Goal: Information Seeking & Learning: Learn about a topic

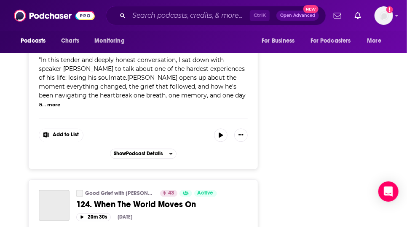
scroll to position [3571, 0]
click at [396, 15] on icon "Show profile menu" at bounding box center [397, 15] width 3 height 5
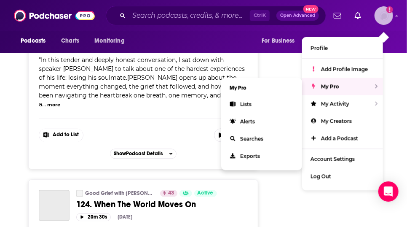
click at [240, 107] on span "Lists" at bounding box center [245, 104] width 11 height 6
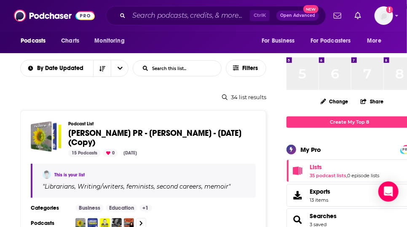
scroll to position [96, 0]
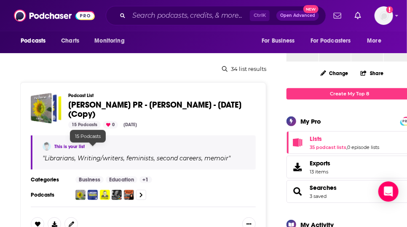
click at [95, 129] on div "15 Podcasts" at bounding box center [84, 125] width 32 height 8
click at [123, 119] on span "[PERSON_NAME] PR - [PERSON_NAME] - [DATE] (Copy)" at bounding box center [154, 110] width 173 height 20
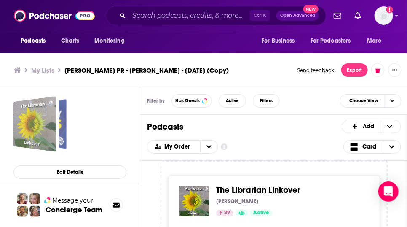
click at [64, 137] on div "Caitlin Hamilton PR - Rebecca Knuth - Sept 29, 2025 (Copy)" at bounding box center [48, 124] width 37 height 50
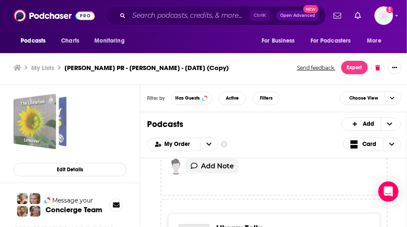
scroll to position [195, 0]
click at [265, 154] on div "The Librarian Linkover [PERSON_NAME] 39 Active Categories Business + 1 " Guests…" at bounding box center [274, 65] width 212 height 176
click at [254, 143] on div at bounding box center [274, 131] width 191 height 24
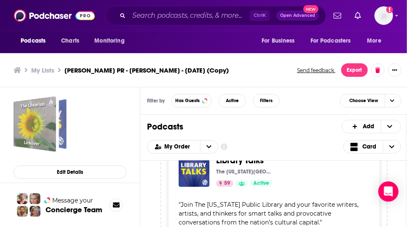
scroll to position [267, 0]
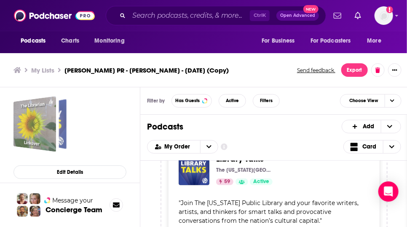
click at [264, 164] on span "Library Talks" at bounding box center [240, 159] width 48 height 11
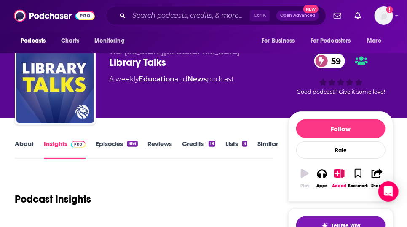
scroll to position [28, 0]
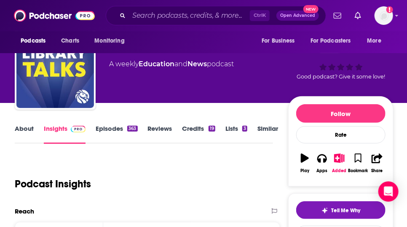
click at [5, 0] on div "Podcasts Charts Monitoring Ctrl K Open Advanced New For Business For Podcasters…" at bounding box center [203, 15] width 407 height 31
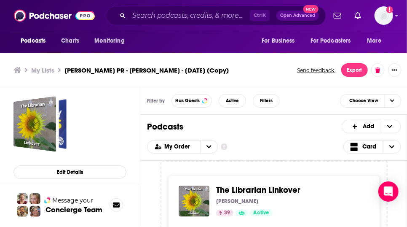
scroll to position [3, 0]
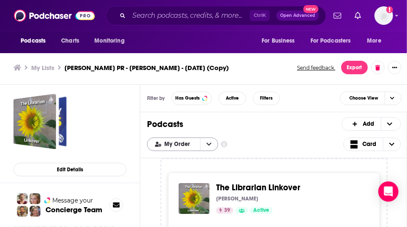
click at [212, 147] on icon "open menu" at bounding box center [209, 144] width 5 height 6
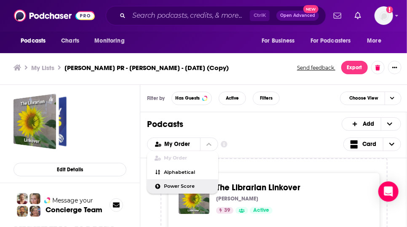
click at [207, 189] on span "Power Score" at bounding box center [187, 186] width 47 height 5
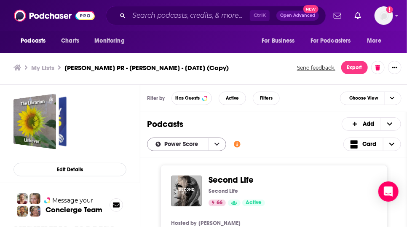
click at [220, 147] on icon "open menu" at bounding box center [217, 144] width 5 height 6
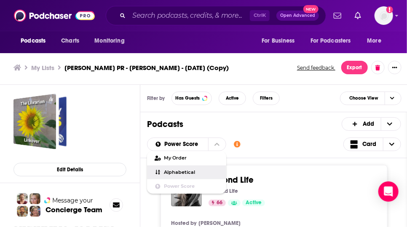
click at [206, 175] on span "Alphabetical" at bounding box center [191, 172] width 55 height 5
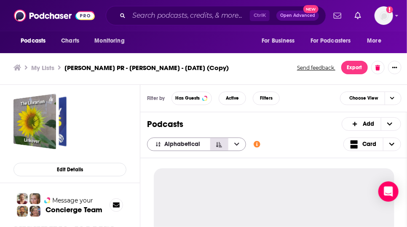
click at [222, 148] on icon "Sort Direction" at bounding box center [219, 145] width 6 height 6
click at [240, 147] on icon "open menu" at bounding box center [236, 144] width 5 height 6
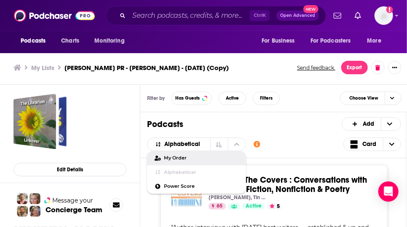
click at [202, 160] on span "My Order" at bounding box center [201, 158] width 75 height 5
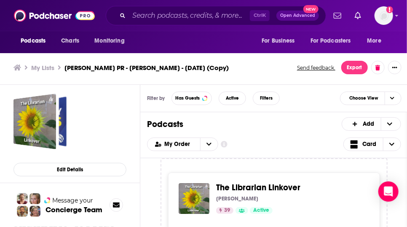
click at [276, 151] on div "My Order Customize Your List Order Select the “My Order” sort and remove all fi…" at bounding box center [274, 143] width 254 height 13
click at [228, 148] on icon "Show additional information" at bounding box center [224, 144] width 7 height 7
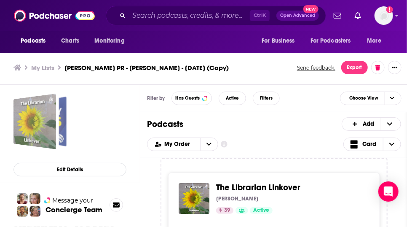
click at [64, 123] on div "Caitlin Hamilton PR - Rebecca Knuth - Sept 29, 2025 (Copy)" at bounding box center [48, 121] width 37 height 50
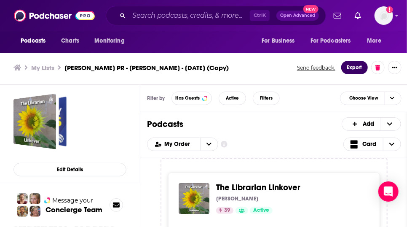
click at [368, 72] on button "Export" at bounding box center [355, 67] width 27 height 13
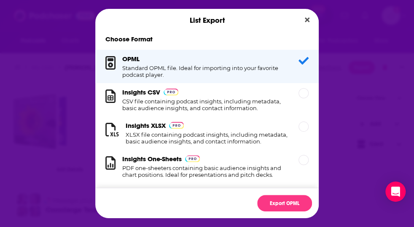
scroll to position [17, 0]
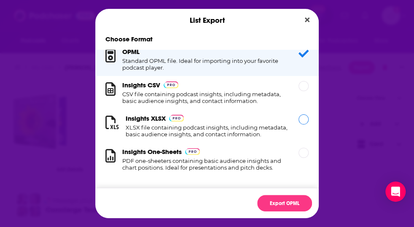
click at [195, 124] on h1 "XLSX file containing podcast insights, including metadata, basic audience insig…" at bounding box center [207, 130] width 163 height 13
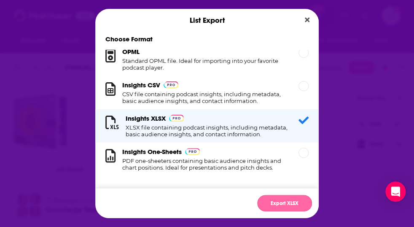
click at [306, 210] on button "Export XLSX" at bounding box center [284, 203] width 55 height 16
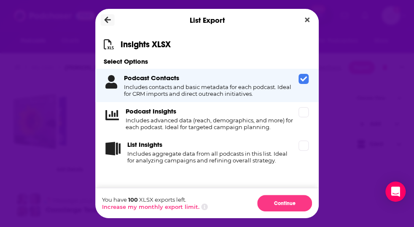
click at [105, 16] on icon "Dialog" at bounding box center [108, 20] width 6 height 8
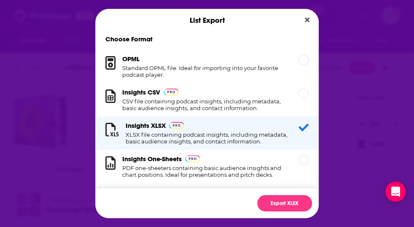
click at [95, 12] on div "List Export" at bounding box center [207, 20] width 224 height 23
click at [310, 16] on icon "Close" at bounding box center [307, 19] width 5 height 7
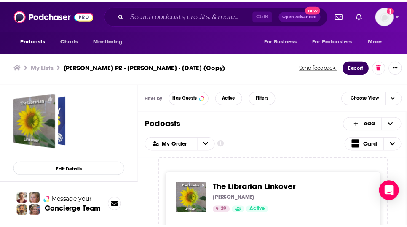
scroll to position [3, 0]
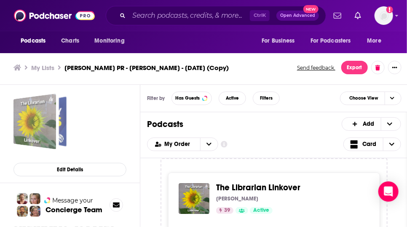
click at [64, 124] on div "Caitlin Hamilton PR - Rebecca Knuth - Sept 29, 2025 (Copy)" at bounding box center [48, 121] width 37 height 50
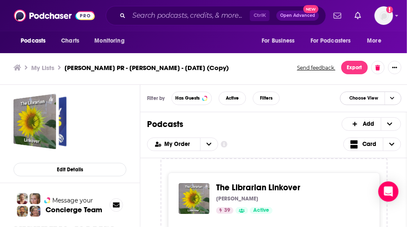
click at [382, 103] on span "Choose View" at bounding box center [364, 98] width 42 height 11
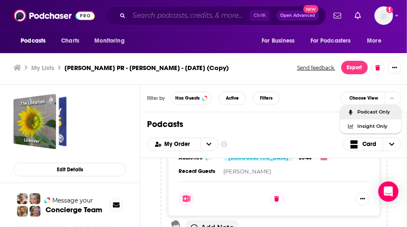
click at [178, 17] on input "Search podcasts, credits, & more..." at bounding box center [189, 15] width 121 height 13
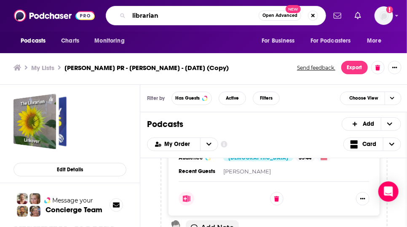
type input "librarian"
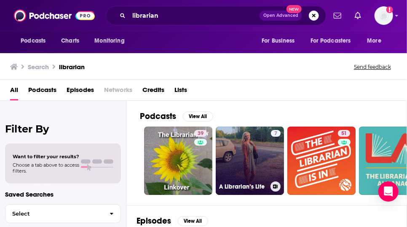
click at [243, 173] on link "7 A Librarian’s Life" at bounding box center [250, 161] width 68 height 68
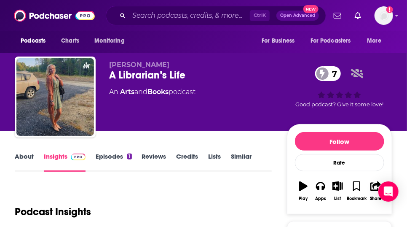
scroll to position [198, 0]
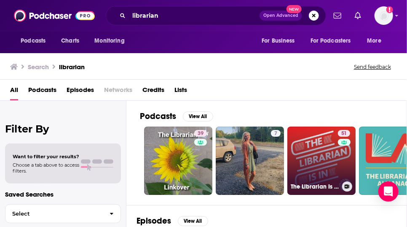
click at [355, 181] on link "51 The Librarian Is In" at bounding box center [322, 161] width 68 height 68
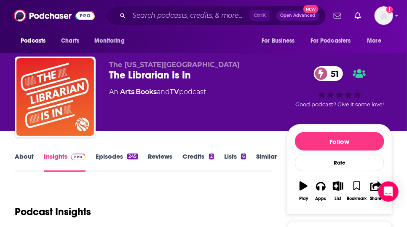
scroll to position [198, 0]
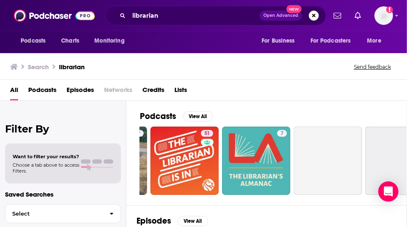
scroll to position [0, 154]
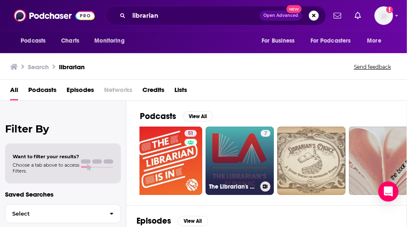
click at [267, 172] on link "7 The Librarian's Almanac" at bounding box center [240, 161] width 68 height 68
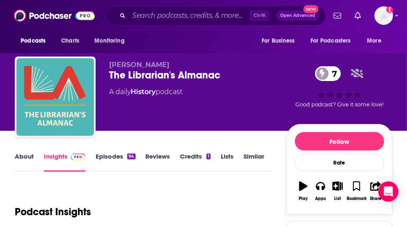
scroll to position [198, 0]
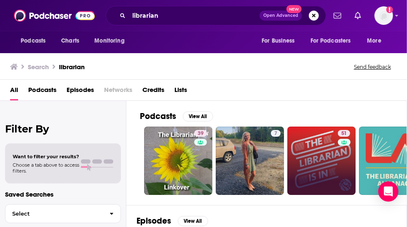
click at [307, 191] on link "51" at bounding box center [322, 161] width 68 height 68
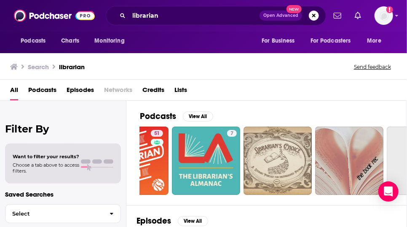
scroll to position [0, 191]
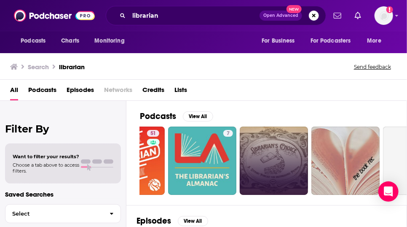
click at [290, 177] on link at bounding box center [274, 161] width 68 height 68
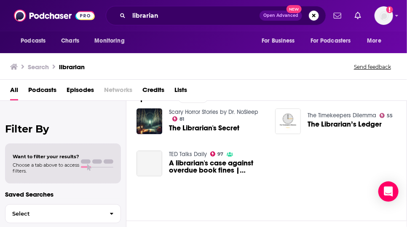
scroll to position [123, 0]
click at [57, 159] on span "Want to filter your results?" at bounding box center [46, 157] width 67 height 6
click at [51, 98] on span "Podcasts" at bounding box center [42, 91] width 28 height 17
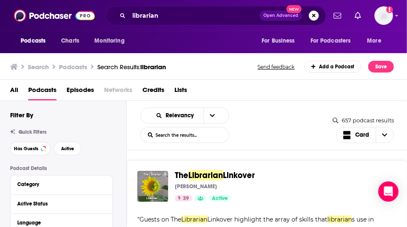
scroll to position [6, 0]
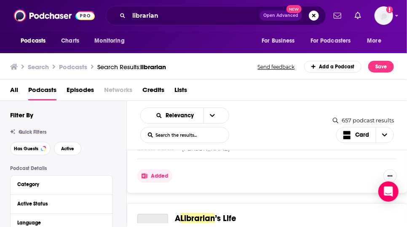
click at [244, 183] on div "Added" at bounding box center [267, 171] width 260 height 24
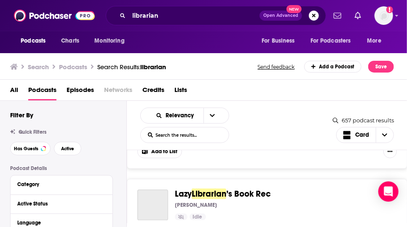
scroll to position [753, 0]
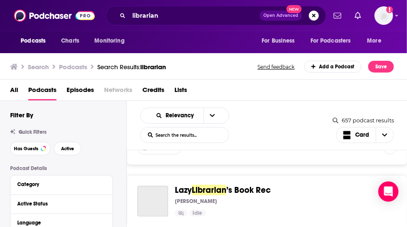
click at [274, 103] on span "'s Choice, a podcast produced by the [GEOGRAPHIC_DATA]. On this podcast we will…" at bounding box center [262, 86] width 250 height 34
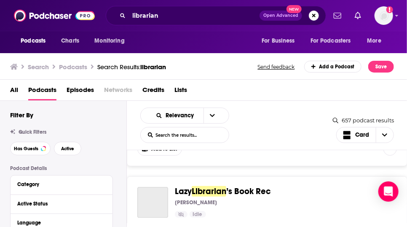
click at [272, 105] on div "" Welcome to Librarian 's Choice, a podcast produced by the [GEOGRAPHIC_DATA]. …" at bounding box center [267, 87] width 260 height 35
click at [236, 105] on span "'s Choice, a podcast produced by the [GEOGRAPHIC_DATA]. On this podcast we will…" at bounding box center [262, 87] width 250 height 34
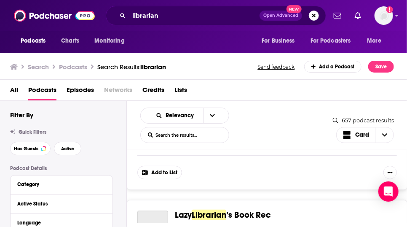
click at [202, 128] on span "'s Choice, a podcast produced by the [GEOGRAPHIC_DATA]. On this podcast we will…" at bounding box center [262, 111] width 250 height 34
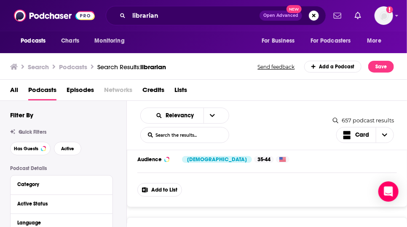
scroll to position [711, 0]
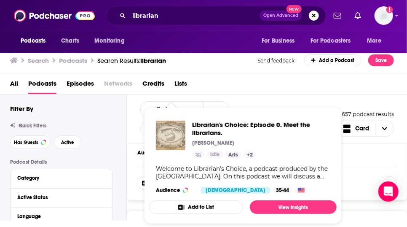
click at [170, 165] on div "Welcome to Librarian's Choice, a podcast produced by the [GEOGRAPHIC_DATA]. On …" at bounding box center [243, 172] width 174 height 15
click at [231, 127] on span "Librarian's Choice: Episode 0. Meet the librarians." at bounding box center [261, 129] width 138 height 16
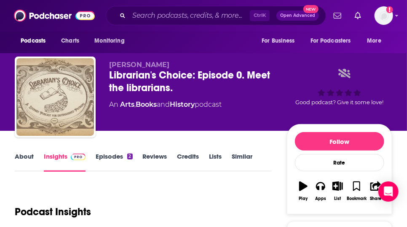
scroll to position [198, 0]
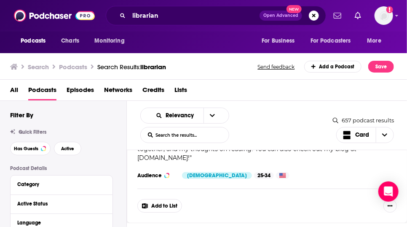
scroll to position [849, 0]
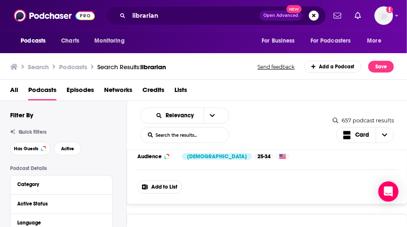
click at [266, 103] on div "Idle Categories Arts + 1" at bounding box center [282, 100] width 215 height 7
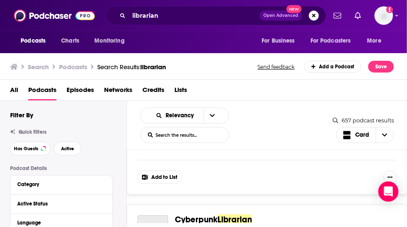
scroll to position [879, 0]
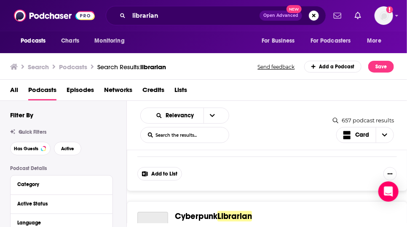
click at [259, 90] on div "Idle Categories Arts + 1" at bounding box center [282, 86] width 215 height 7
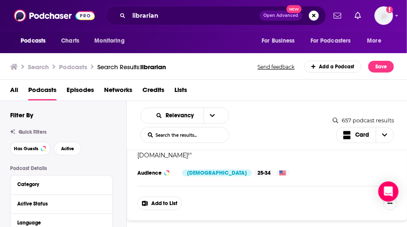
scroll to position [848, 0]
click at [192, 100] on span "Lazy" at bounding box center [183, 94] width 17 height 11
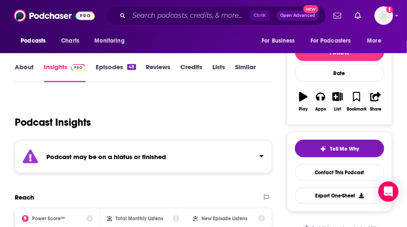
scroll to position [90, 0]
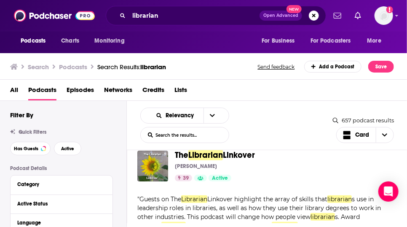
scroll to position [6, 0]
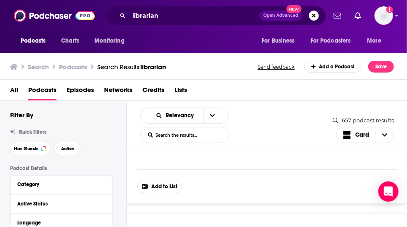
click at [261, 182] on div "Librarian 's Choice: Episode 0. Meet the librarian s. [PERSON_NAME] Idle Catego…" at bounding box center [267, 128] width 281 height 151
click at [261, 142] on span "'s Choice, a podcast produced by the [GEOGRAPHIC_DATA]. On this podcast we will…" at bounding box center [262, 125] width 250 height 34
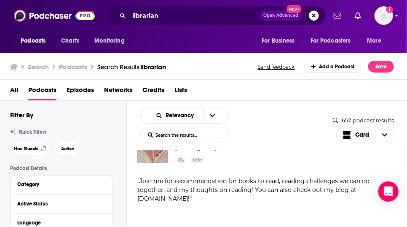
click at [248, 101] on div "Add to List" at bounding box center [267, 89] width 260 height 24
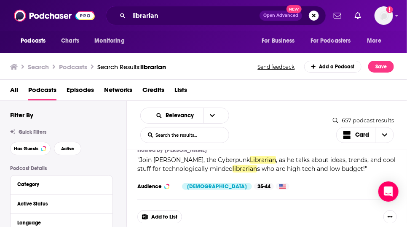
scroll to position [997, 0]
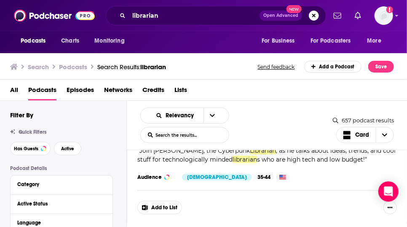
click at [283, 102] on span "Cyberpunk Librarian" at bounding box center [282, 97] width 215 height 9
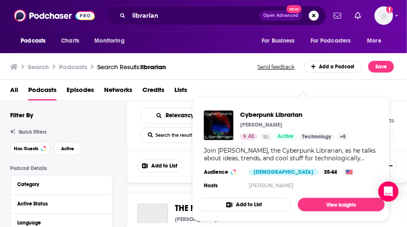
scroll to position [1040, 0]
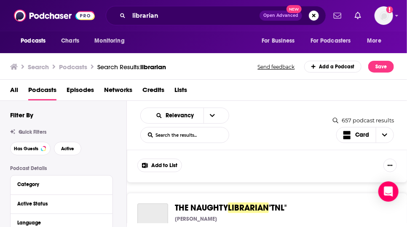
click at [199, 102] on link "[PERSON_NAME]" at bounding box center [186, 98] width 42 height 7
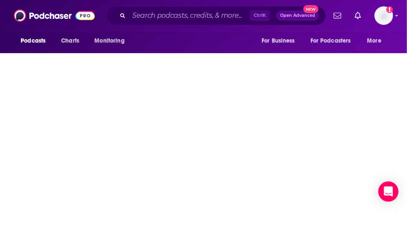
scroll to position [22, 0]
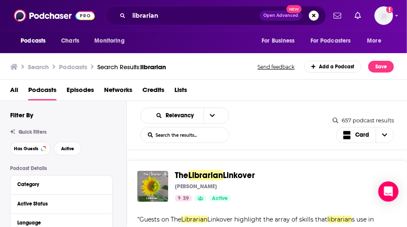
click at [229, 143] on input "List Search Input" at bounding box center [185, 134] width 88 height 15
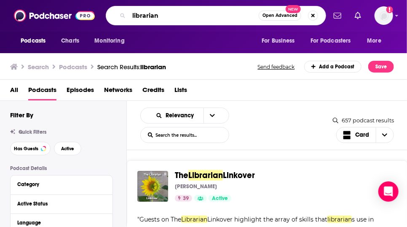
click at [191, 16] on input "librarian" at bounding box center [194, 15] width 130 height 13
click at [181, 200] on icon "39" at bounding box center [179, 198] width 3 height 4
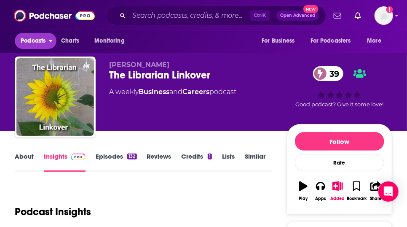
click at [52, 43] on button "Podcasts" at bounding box center [36, 41] width 42 height 16
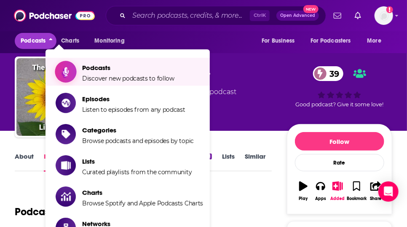
click at [100, 72] on span "Podcasts" at bounding box center [128, 68] width 92 height 8
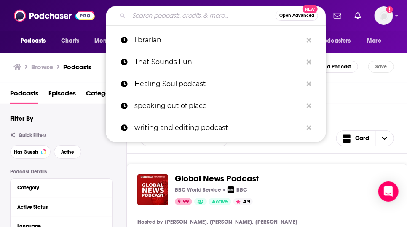
click at [145, 19] on input "Search podcasts, credits, & more..." at bounding box center [202, 15] width 147 height 13
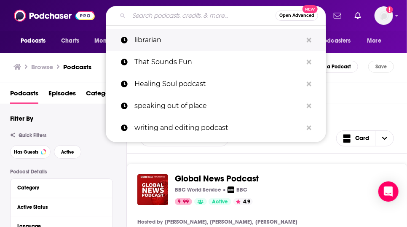
click at [149, 45] on p "librarian" at bounding box center [219, 40] width 168 height 22
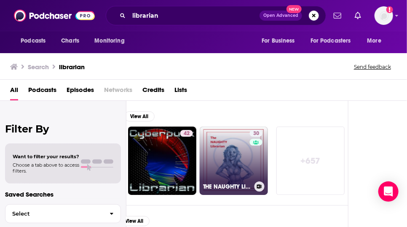
scroll to position [0, 86]
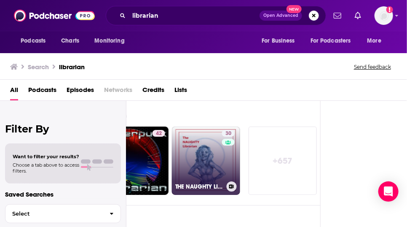
click at [232, 178] on link "30 THE NAUGHTY LIBRARIAN "TNL"" at bounding box center [206, 161] width 68 height 68
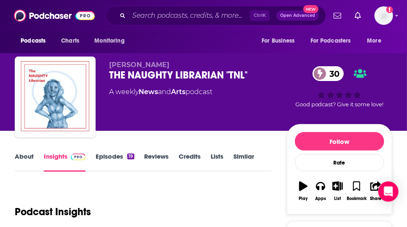
click at [121, 168] on link "Episodes 19" at bounding box center [115, 161] width 38 height 19
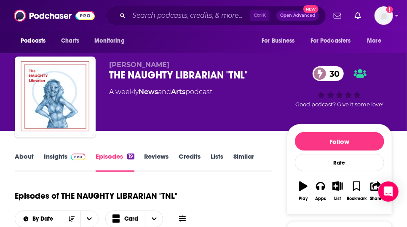
click at [29, 171] on link "About" at bounding box center [24, 161] width 19 height 19
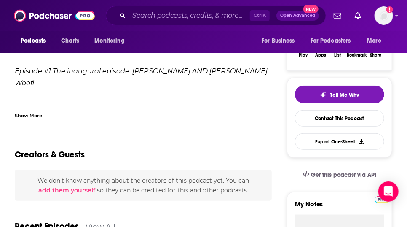
scroll to position [143, 0]
click at [31, 119] on div "Show More" at bounding box center [28, 115] width 27 height 8
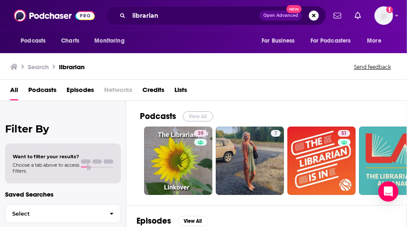
click at [213, 121] on button "View All" at bounding box center [198, 116] width 30 height 10
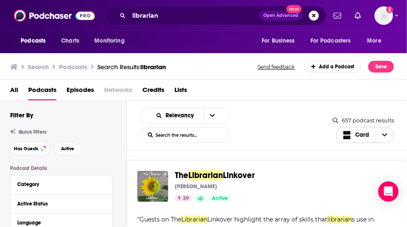
click at [388, 138] on icon "Choose View" at bounding box center [384, 135] width 5 height 6
click at [354, 167] on span "Choose View" at bounding box center [348, 165] width 11 height 6
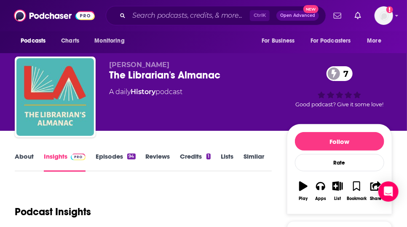
scroll to position [98, 0]
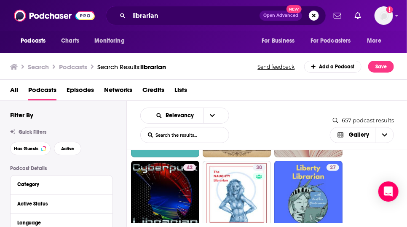
scroll to position [152, 0]
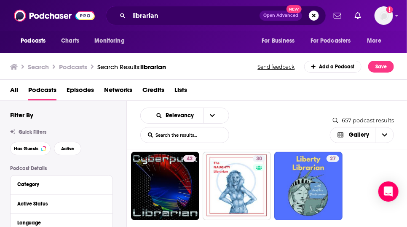
click at [324, 143] on div "Relevancy List Search Input Search the results... Gallery" at bounding box center [235, 125] width 190 height 35
click at [326, 143] on div "Relevancy List Search Input Search the results... Gallery" at bounding box center [235, 125] width 190 height 35
